Goal: Transaction & Acquisition: Purchase product/service

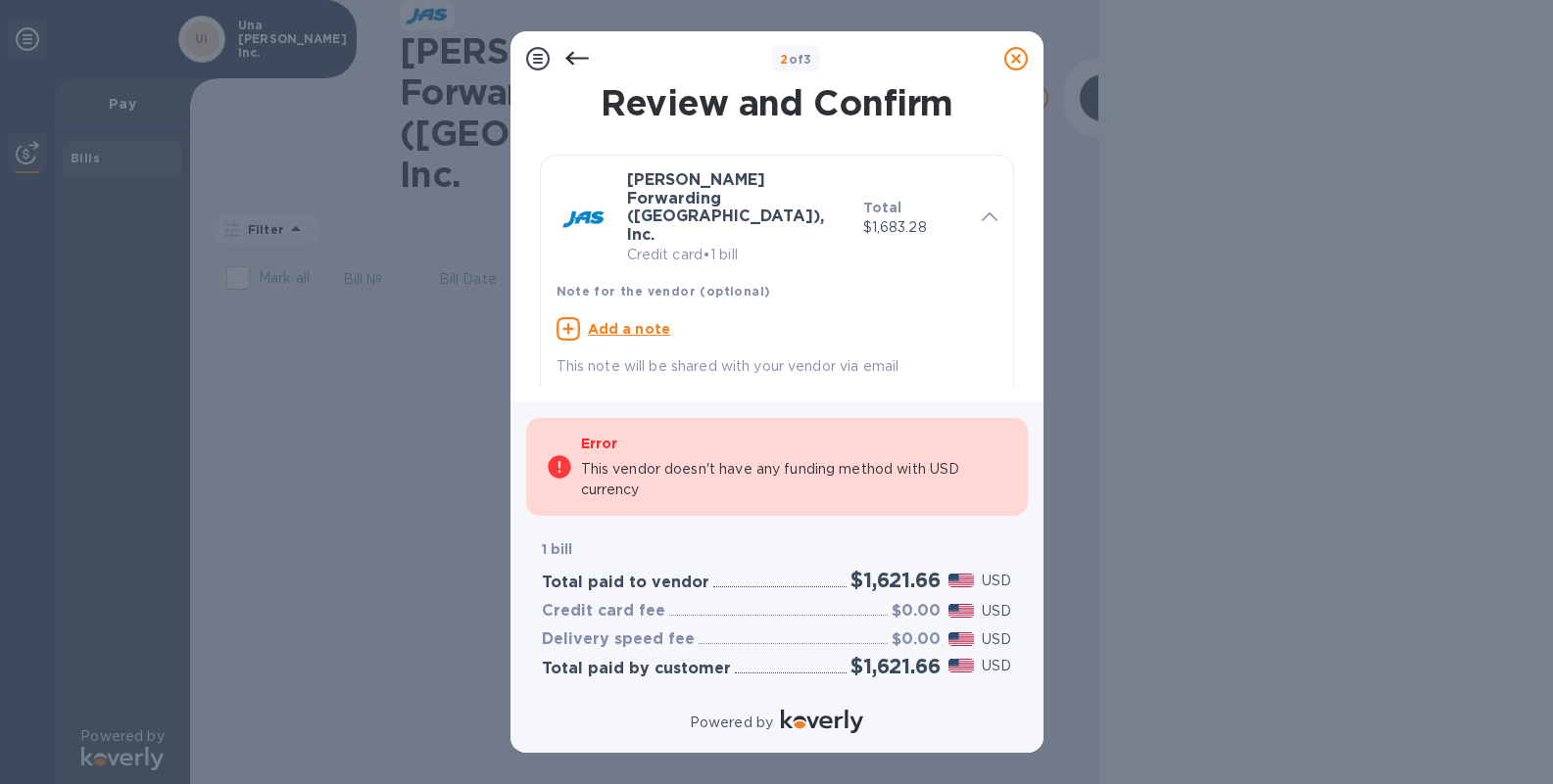
checkbox input "true"
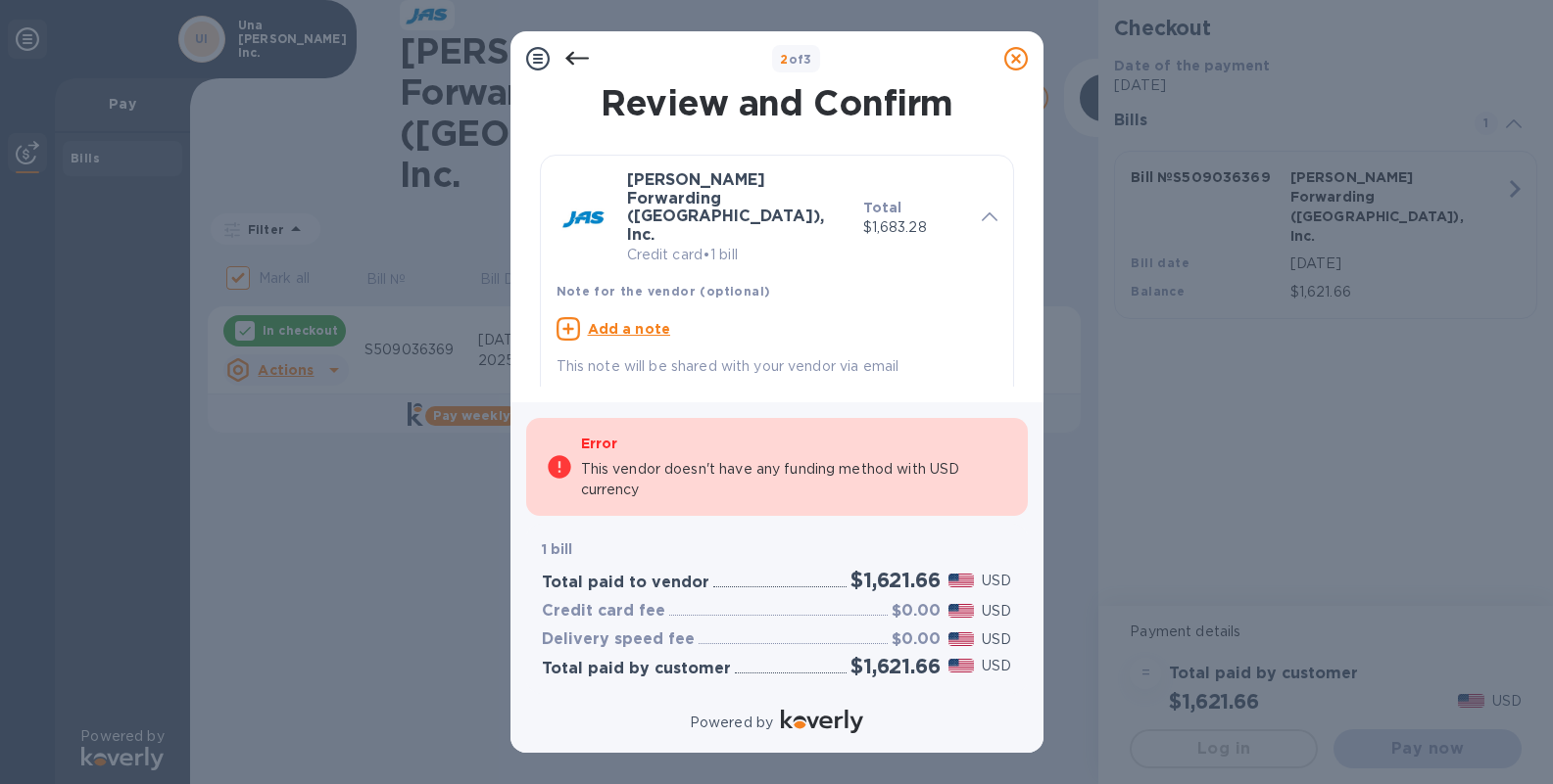
click at [575, 61] on icon at bounding box center [578, 59] width 24 height 24
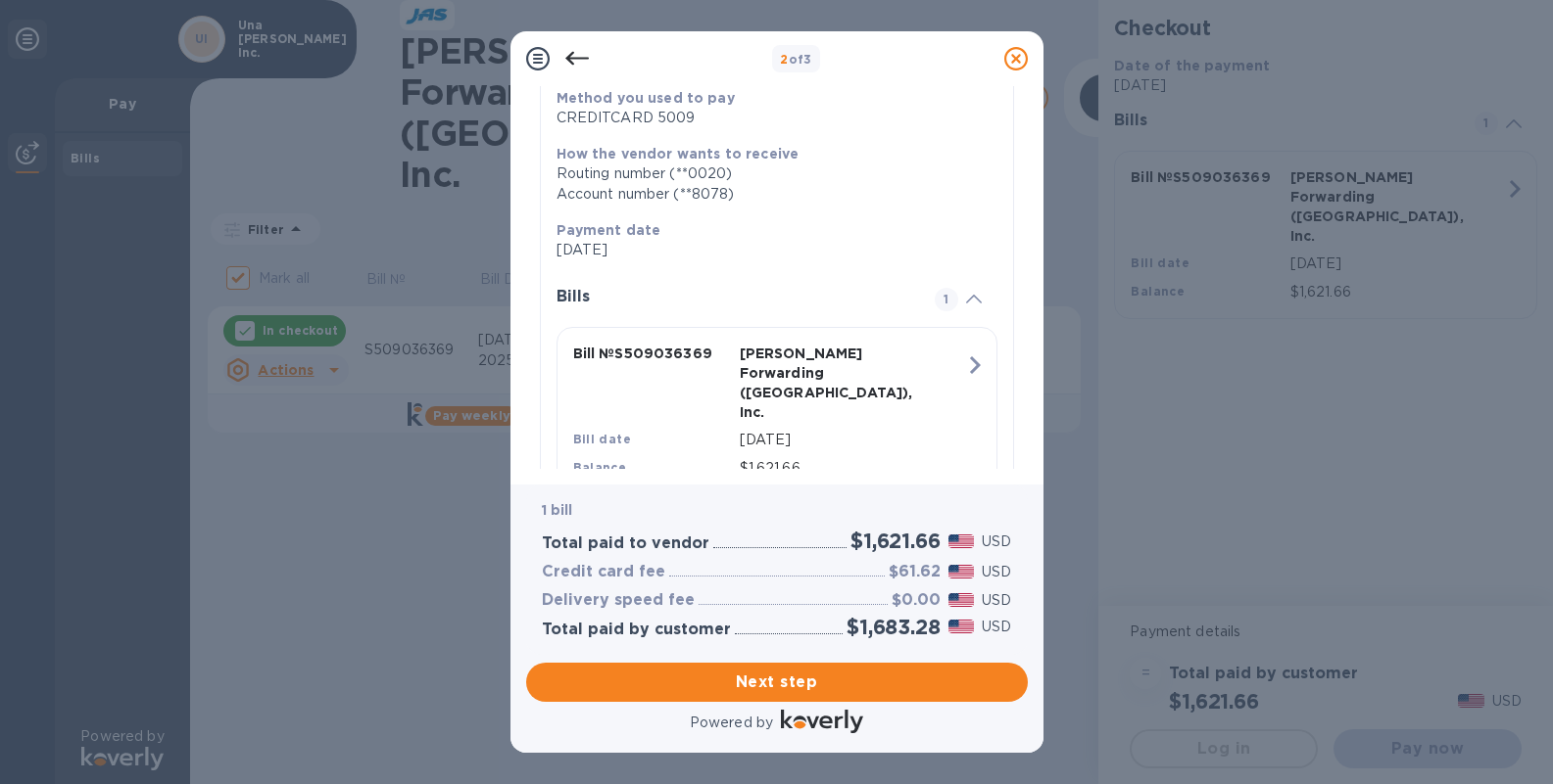
scroll to position [301, 0]
click at [825, 684] on span "Next step" at bounding box center [776, 683] width 471 height 24
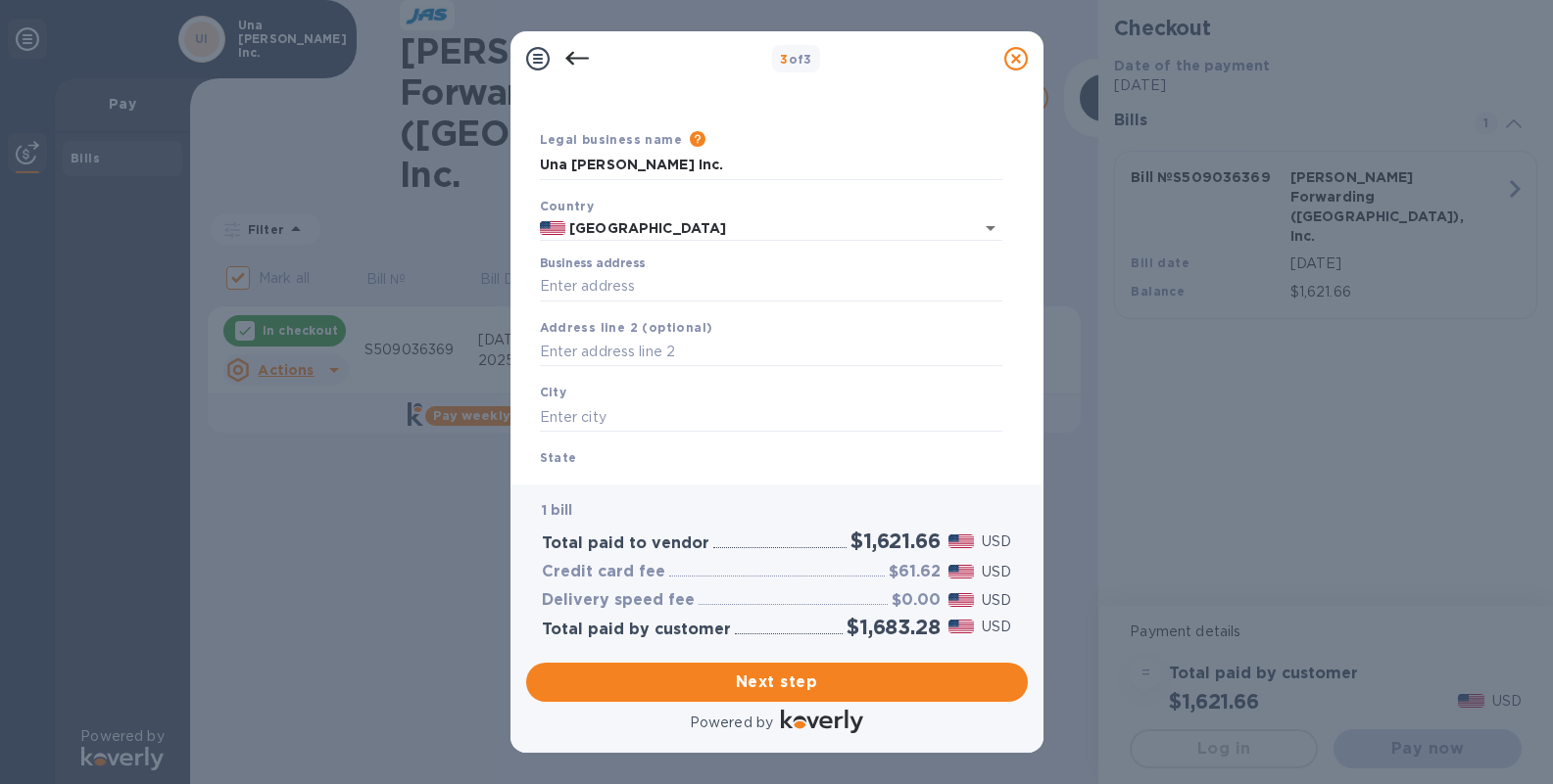
scroll to position [0, 0]
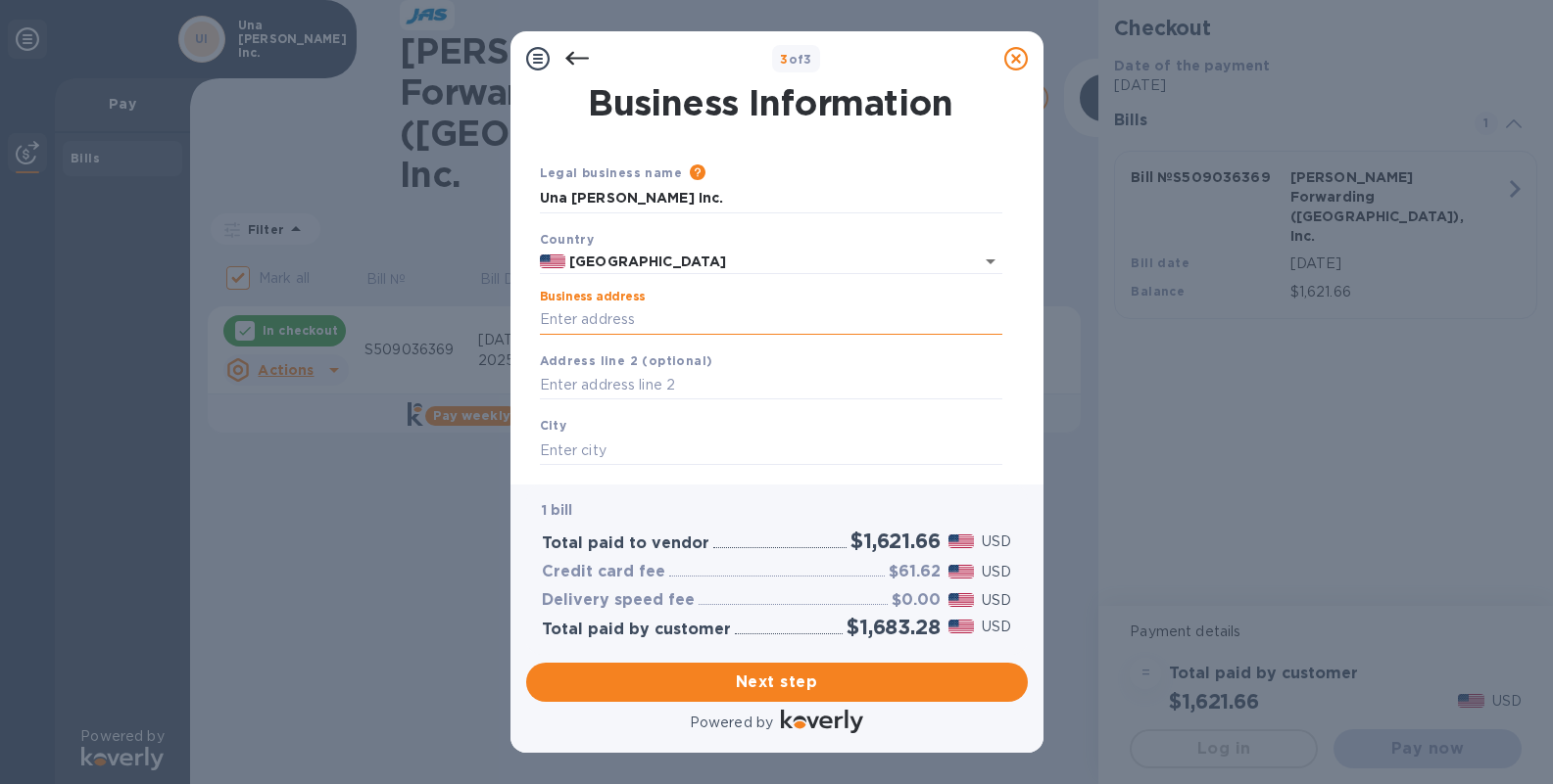
click at [645, 317] on input "Business address" at bounding box center [771, 320] width 463 height 29
type input "800 North La Cienega"
click at [658, 450] on input "text" at bounding box center [771, 449] width 463 height 29
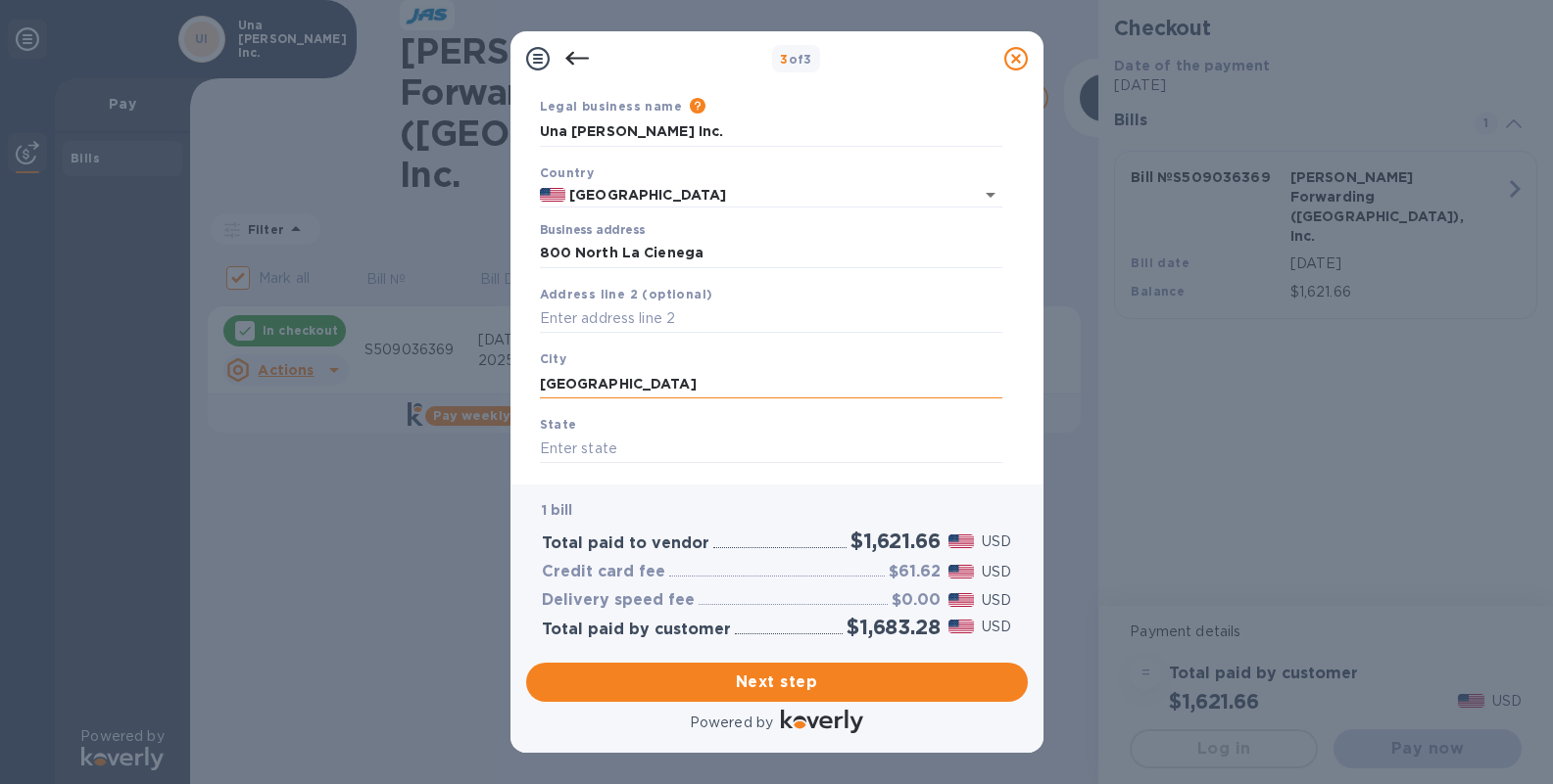
scroll to position [112, 0]
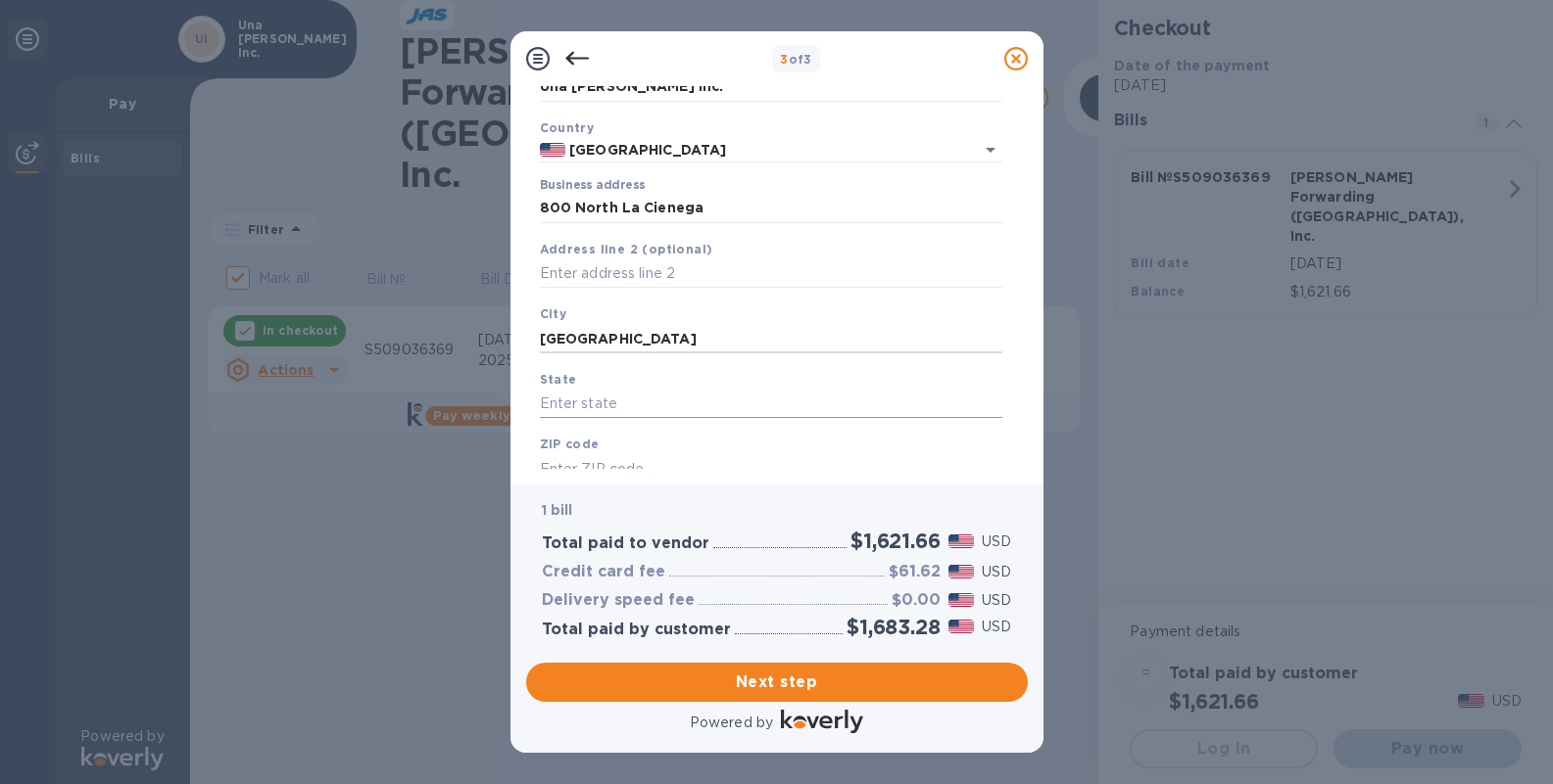
type input "[GEOGRAPHIC_DATA]"
click at [579, 406] on input "text" at bounding box center [771, 403] width 463 height 29
type input "ca"
click at [595, 449] on b "ZIP code" at bounding box center [570, 443] width 60 height 15
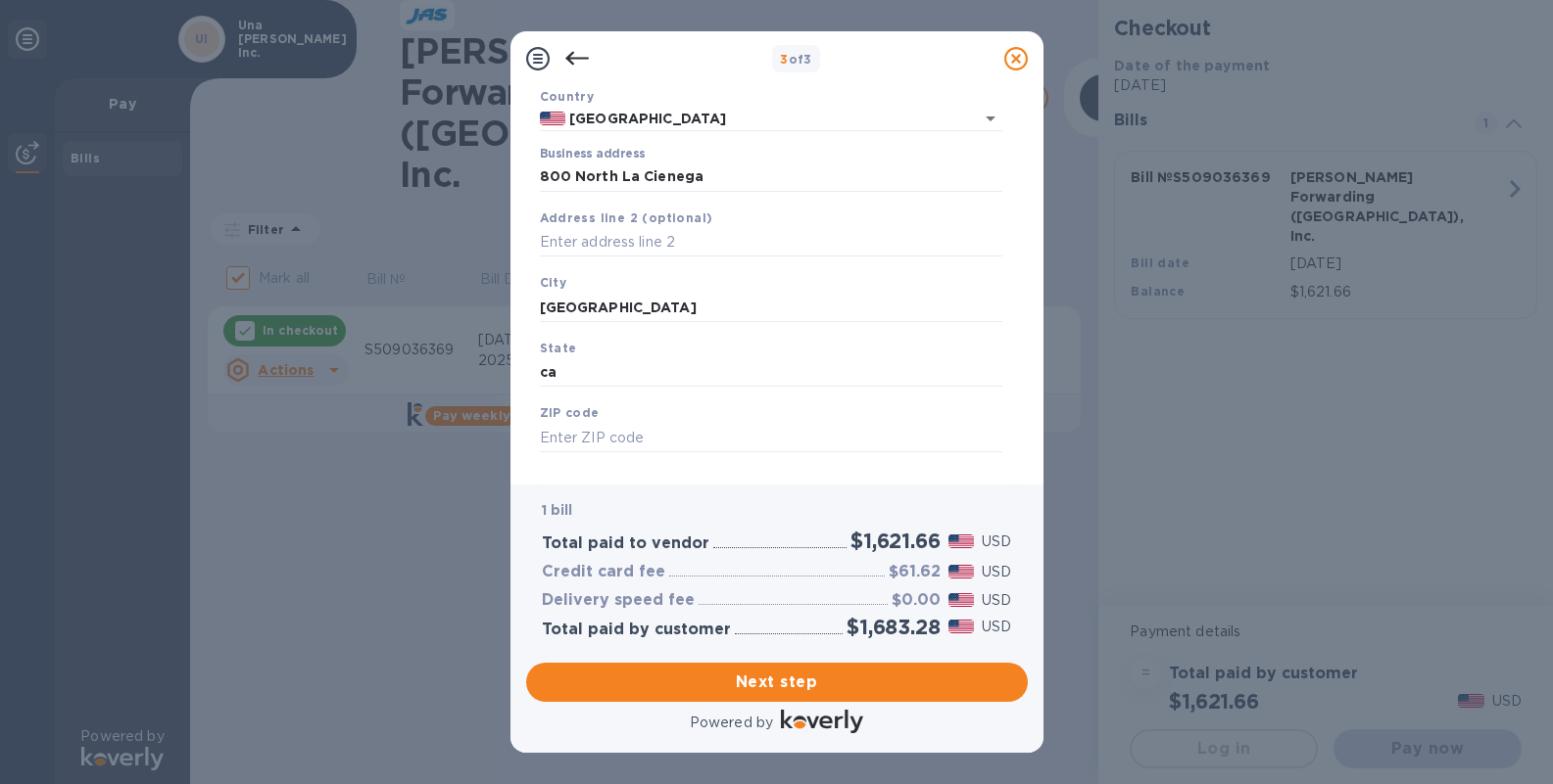
scroll to position [149, 0]
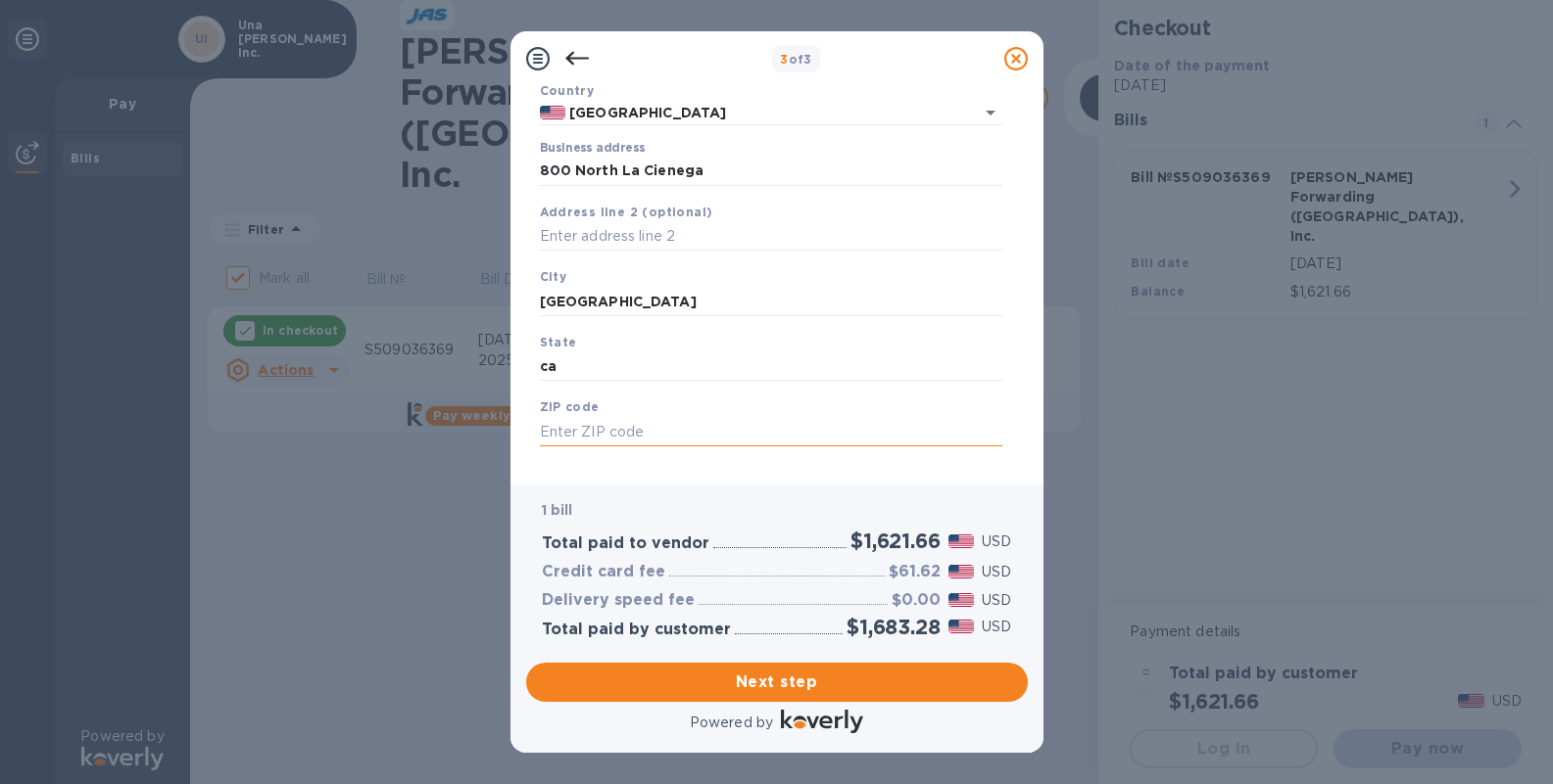
click at [601, 437] on input "text" at bounding box center [771, 431] width 463 height 29
type input "90069"
click at [760, 671] on span "Next step" at bounding box center [776, 683] width 471 height 24
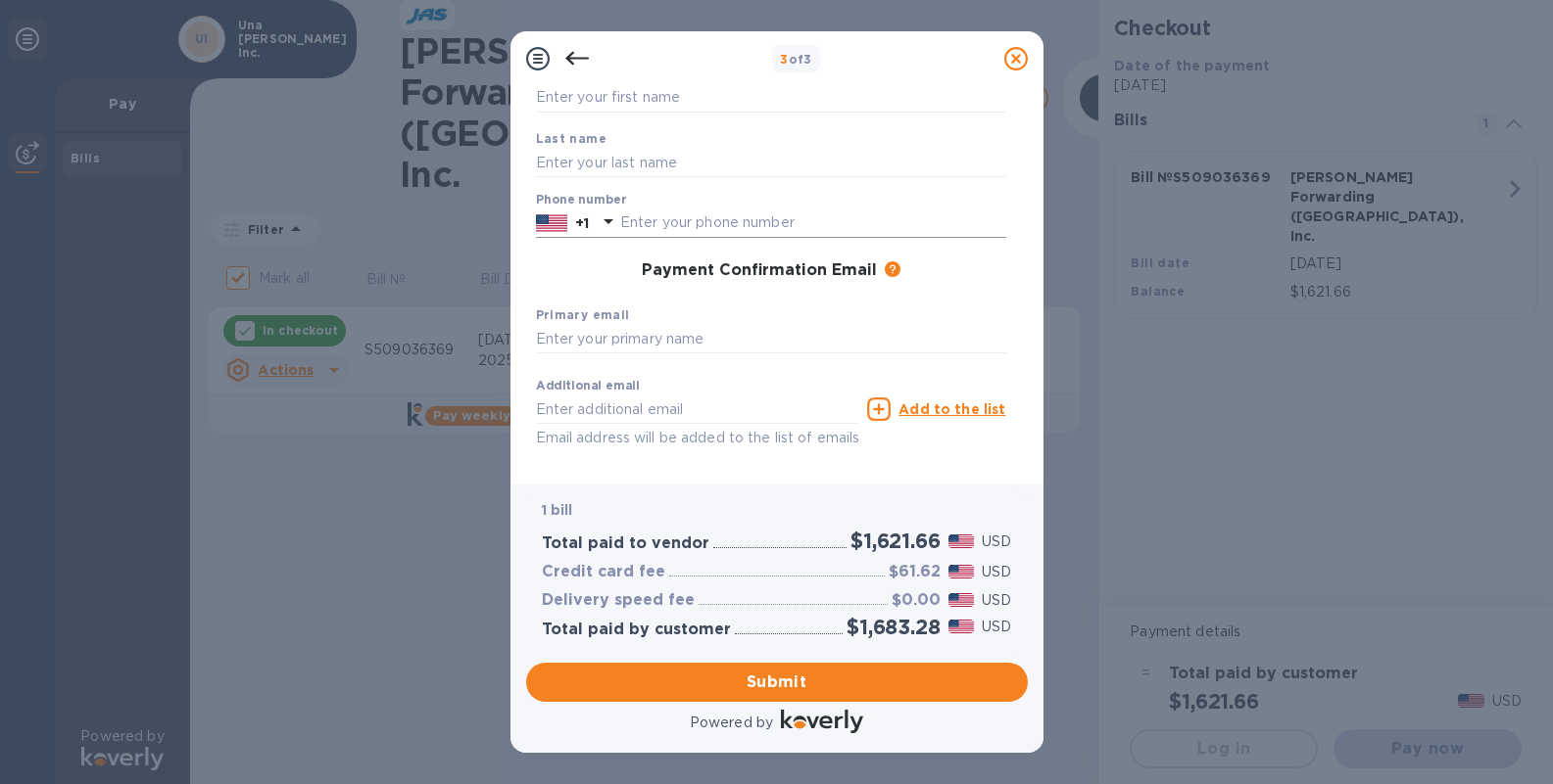
scroll to position [0, 0]
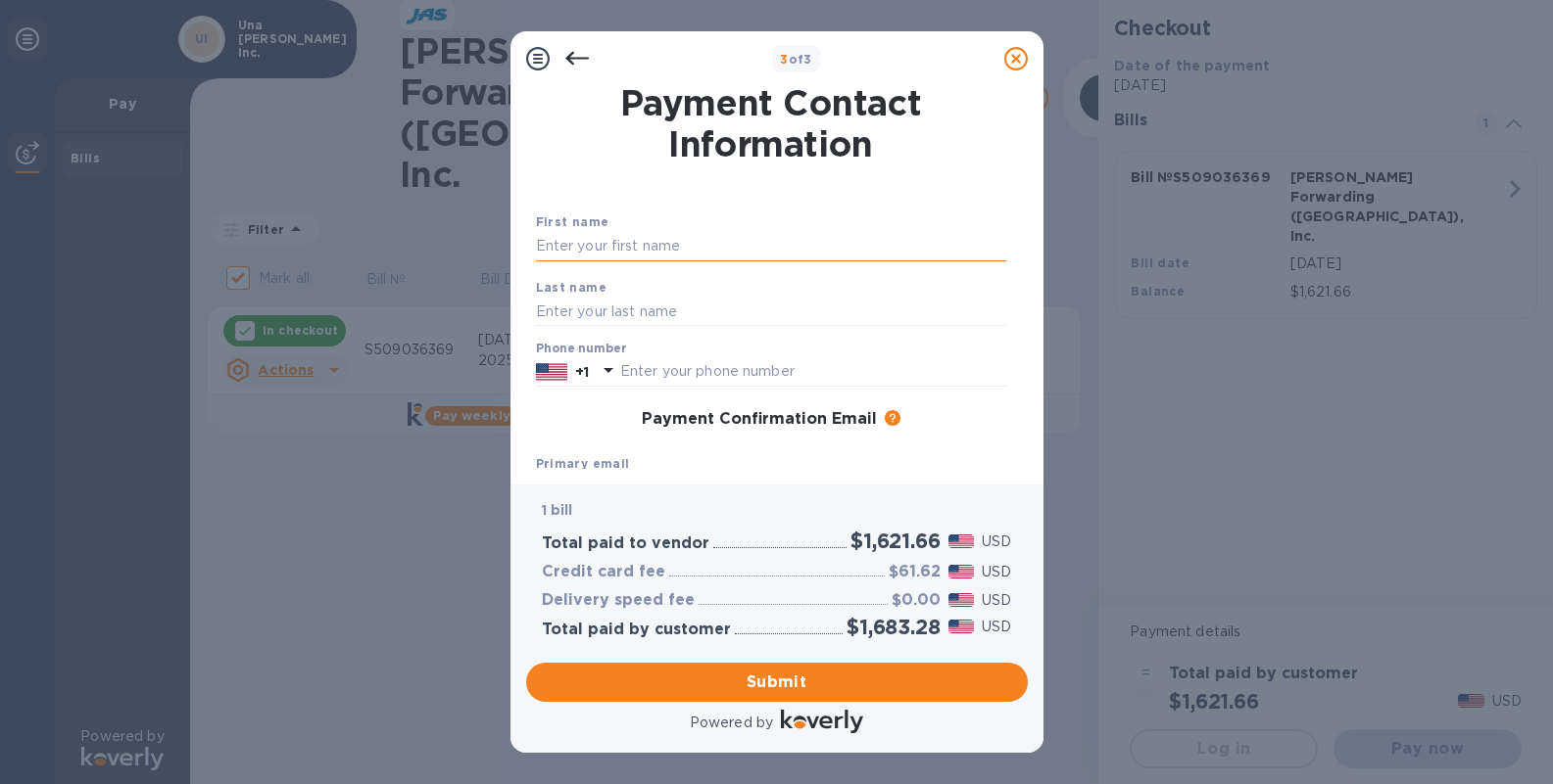
click at [636, 245] on input "text" at bounding box center [771, 246] width 471 height 29
type input "Una"
click at [591, 301] on input "text" at bounding box center [771, 311] width 471 height 29
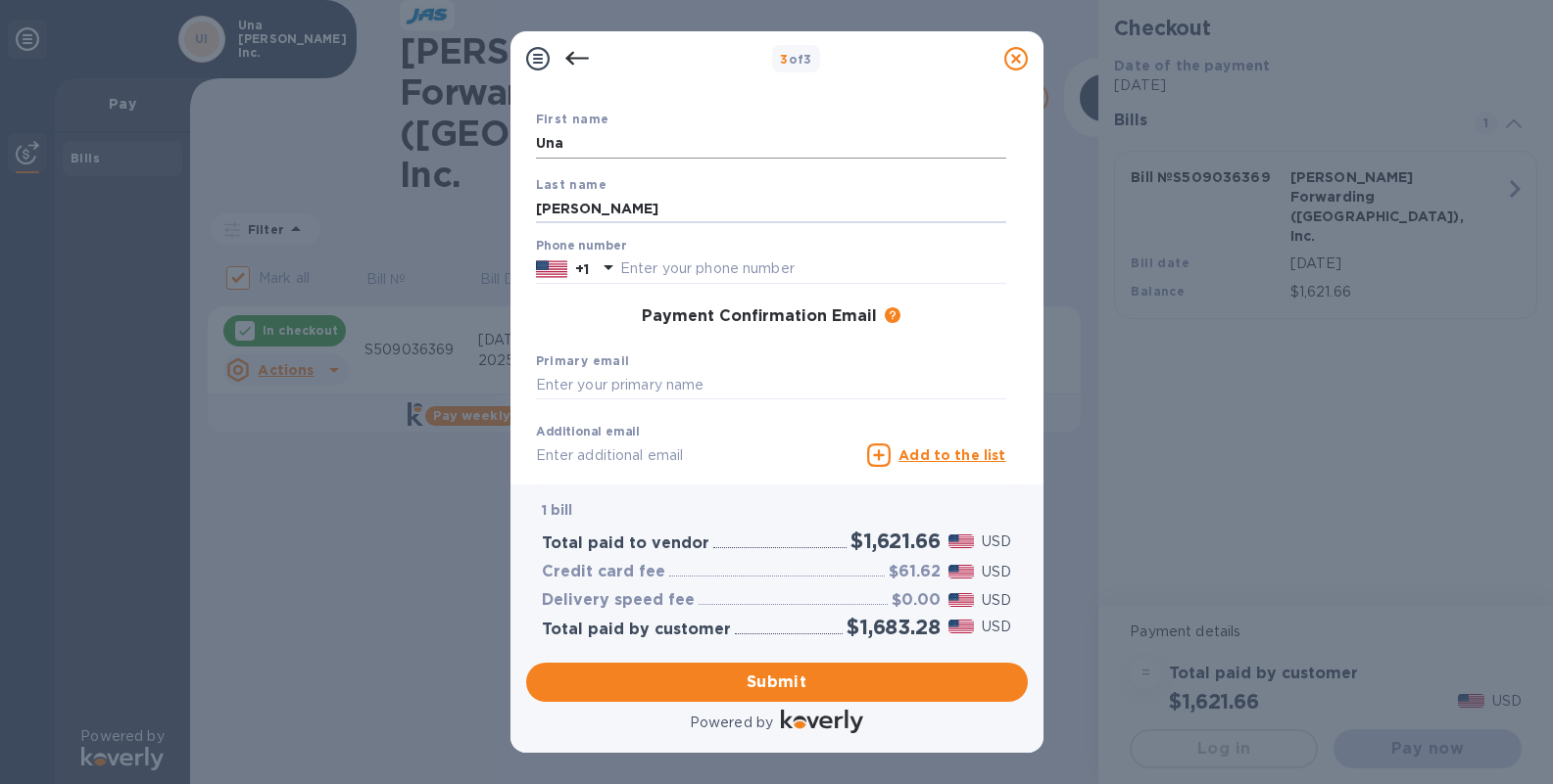
scroll to position [122, 0]
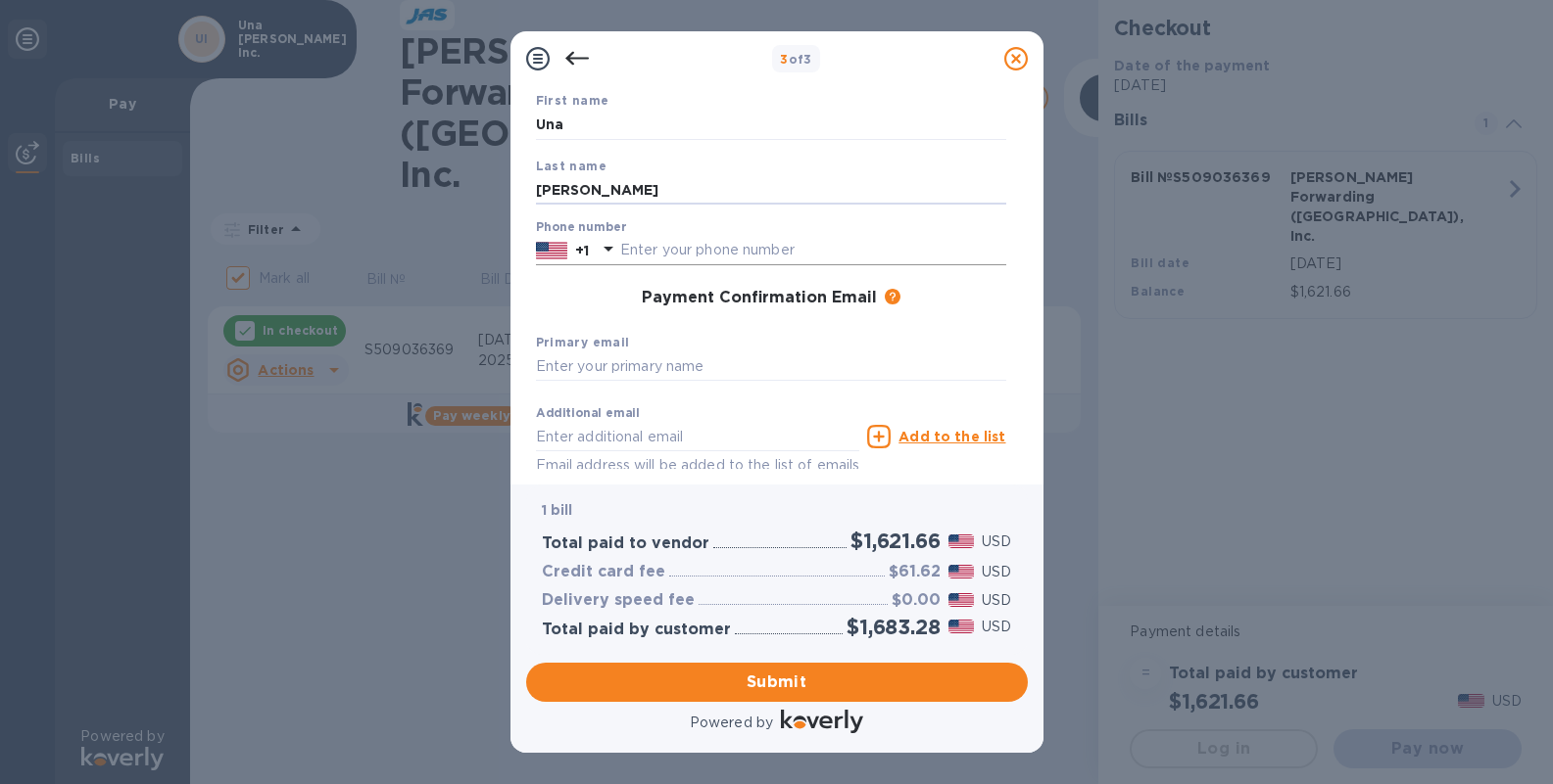
type input "[PERSON_NAME]"
click at [702, 250] on input "text" at bounding box center [813, 250] width 386 height 29
type input "9095835327"
click at [612, 369] on input "text" at bounding box center [771, 367] width 471 height 29
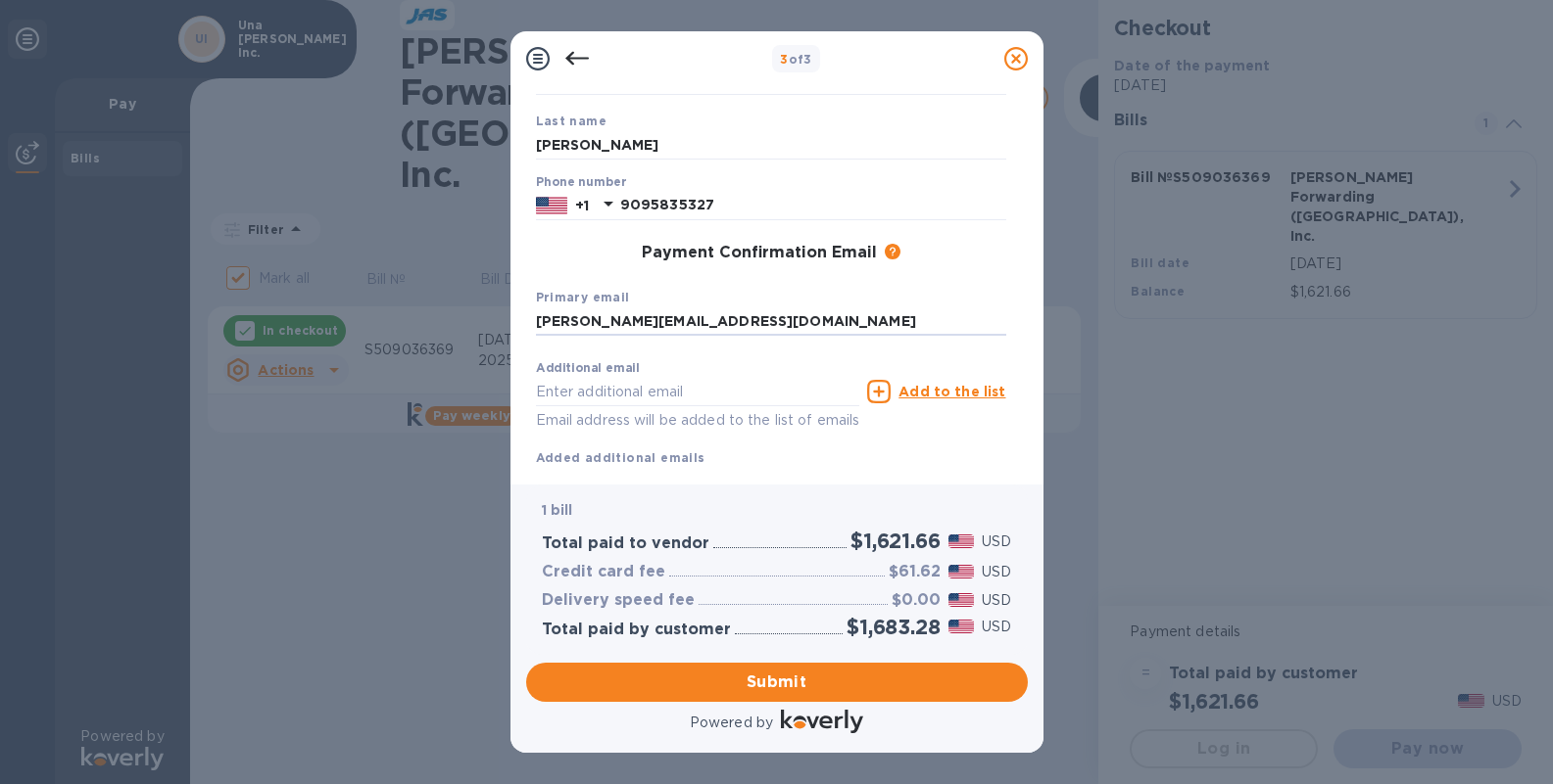
scroll to position [222, 0]
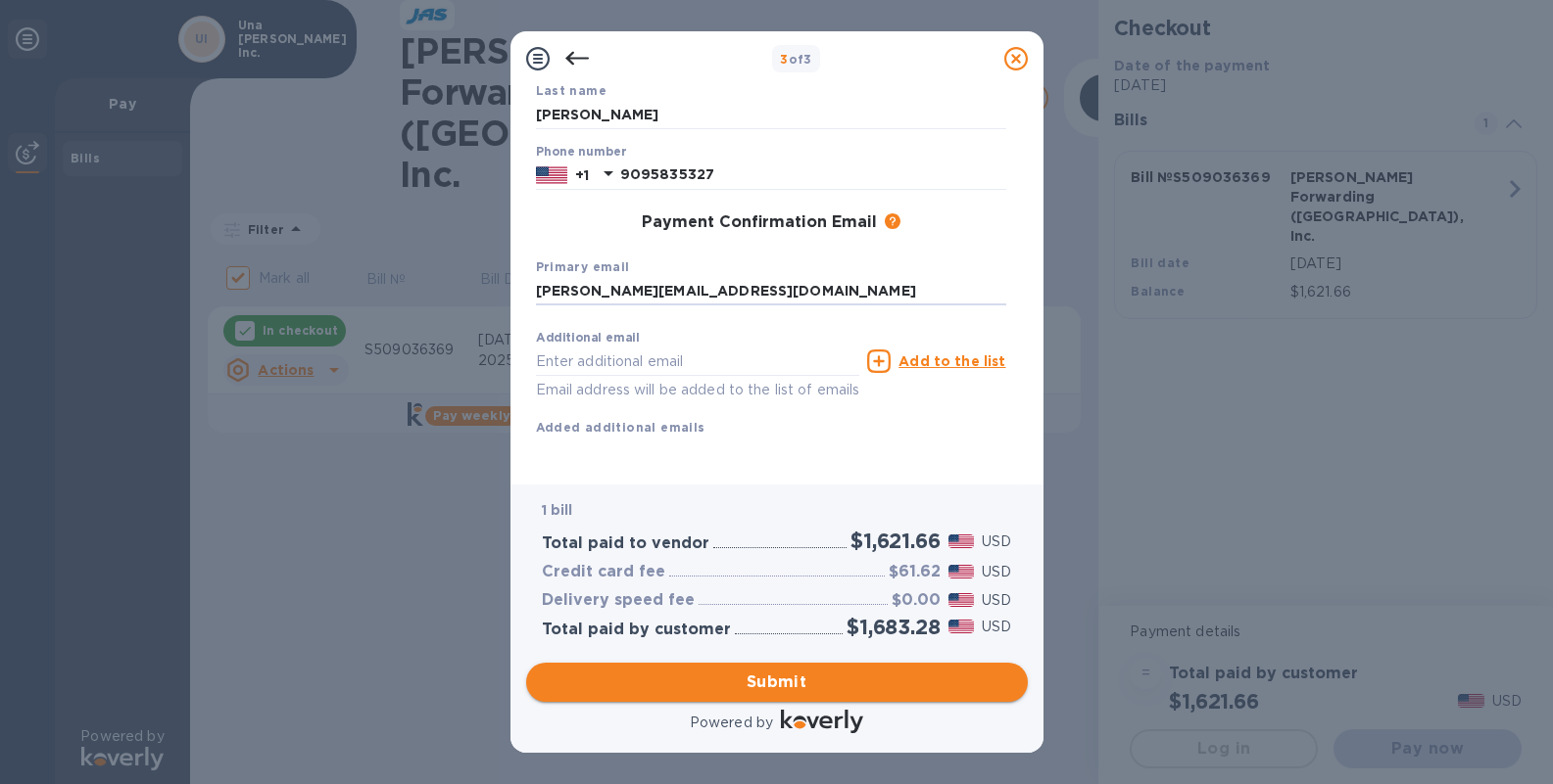
type input "[PERSON_NAME][EMAIL_ADDRESS][DOMAIN_NAME]"
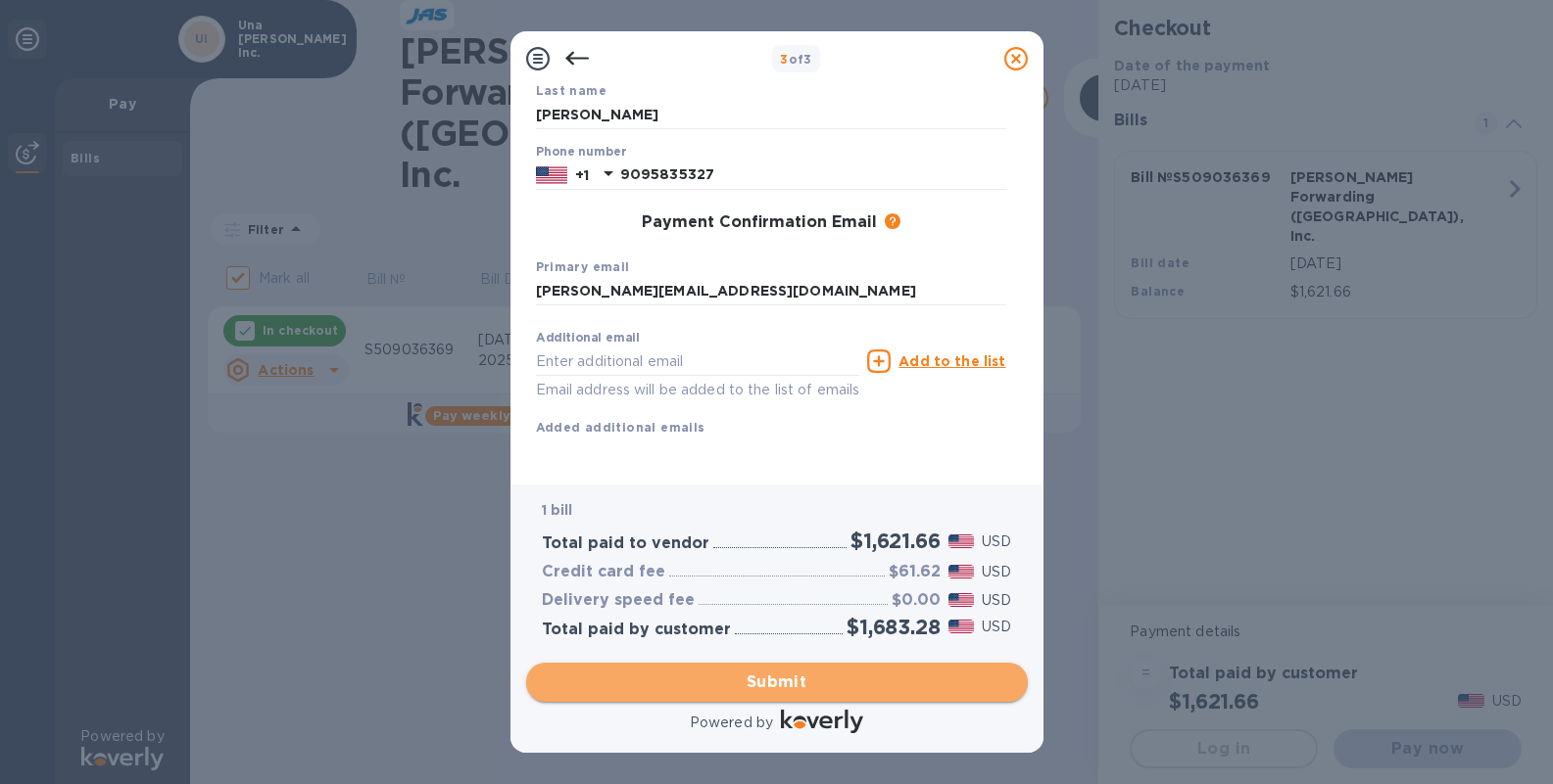
click at [758, 686] on span "Submit" at bounding box center [776, 683] width 471 height 24
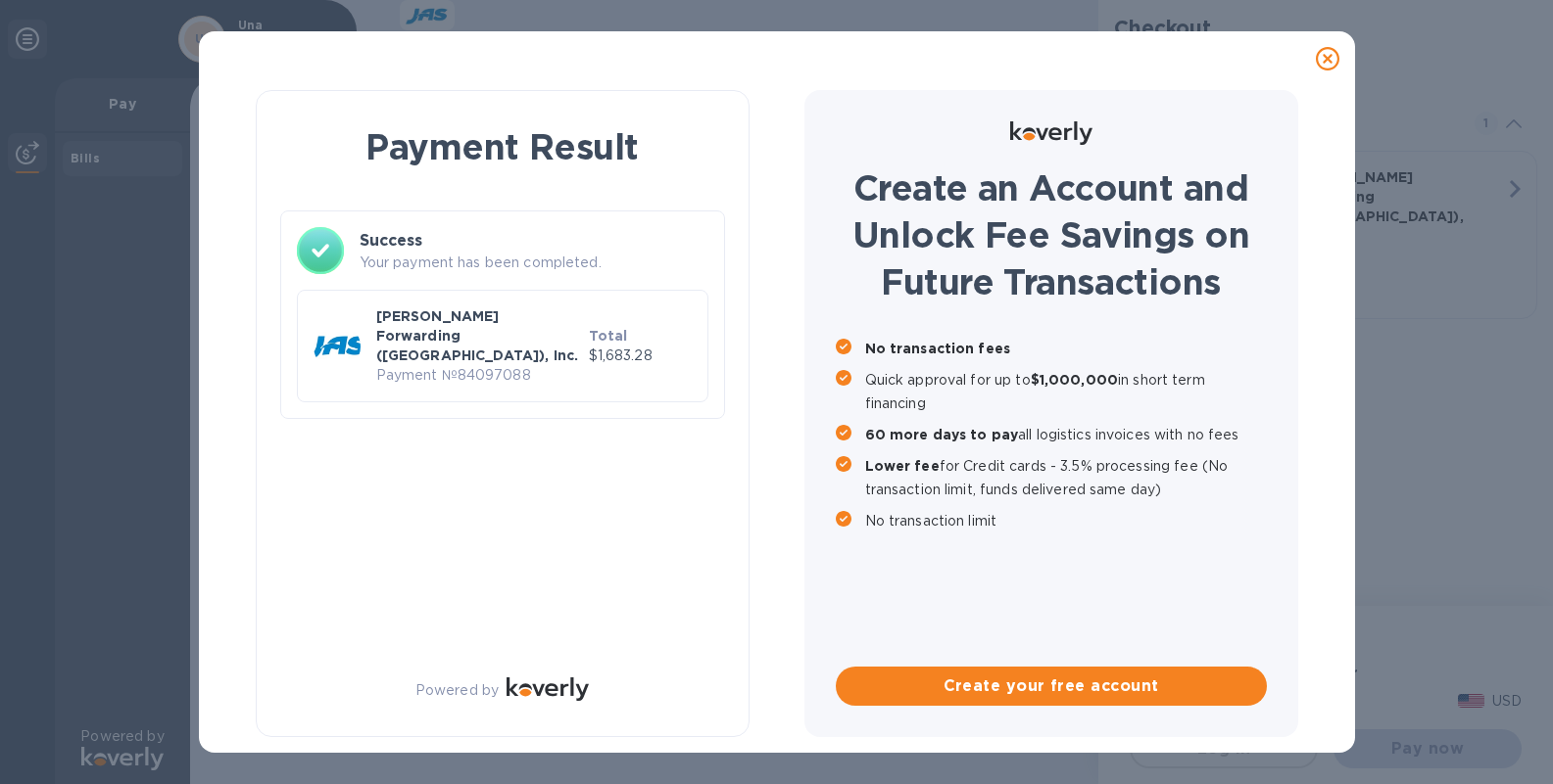
scroll to position [0, 0]
